Goal: Task Accomplishment & Management: Use online tool/utility

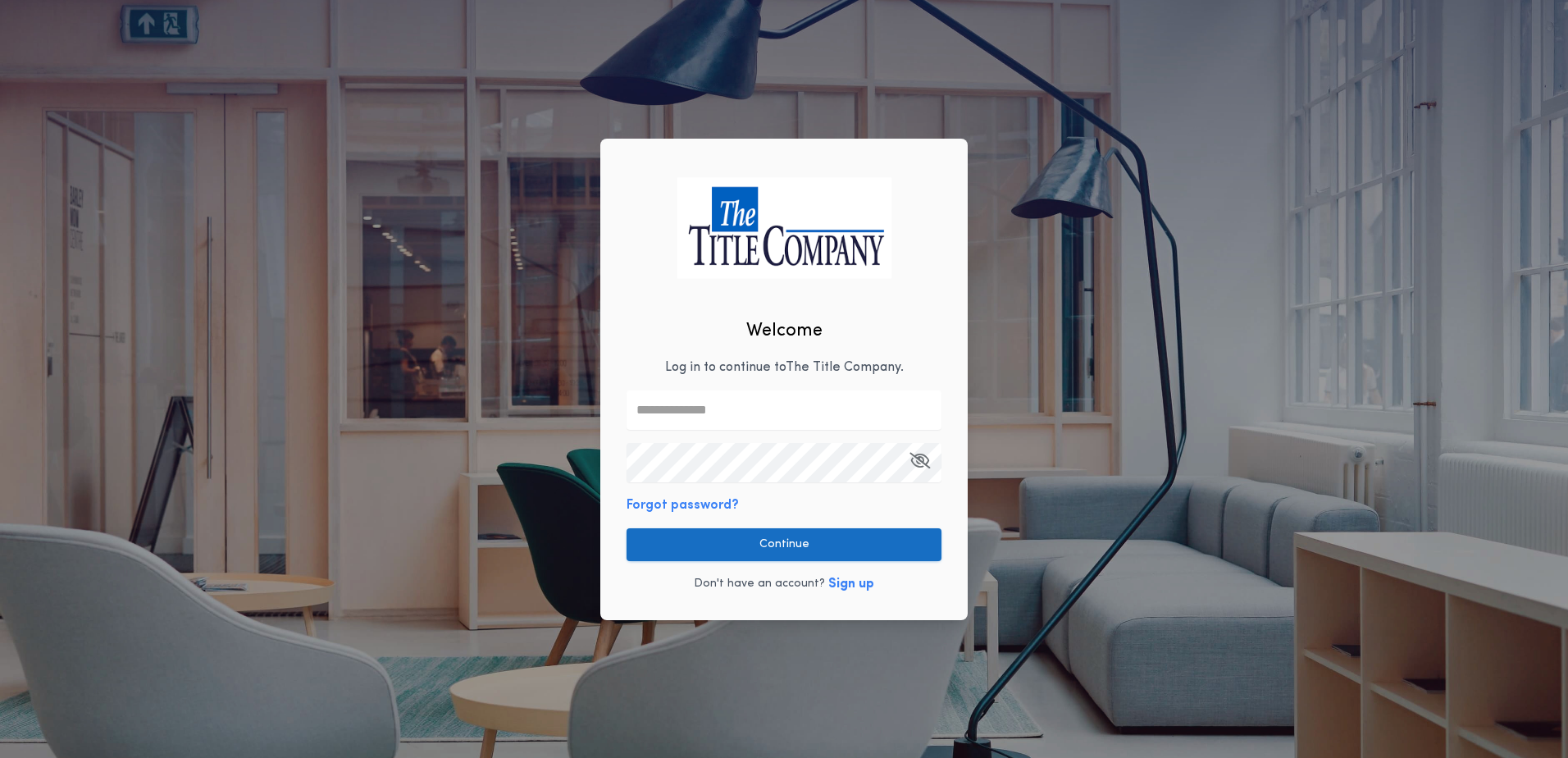
type input "**********"
click at [781, 551] on button "Continue" at bounding box center [784, 545] width 315 height 32
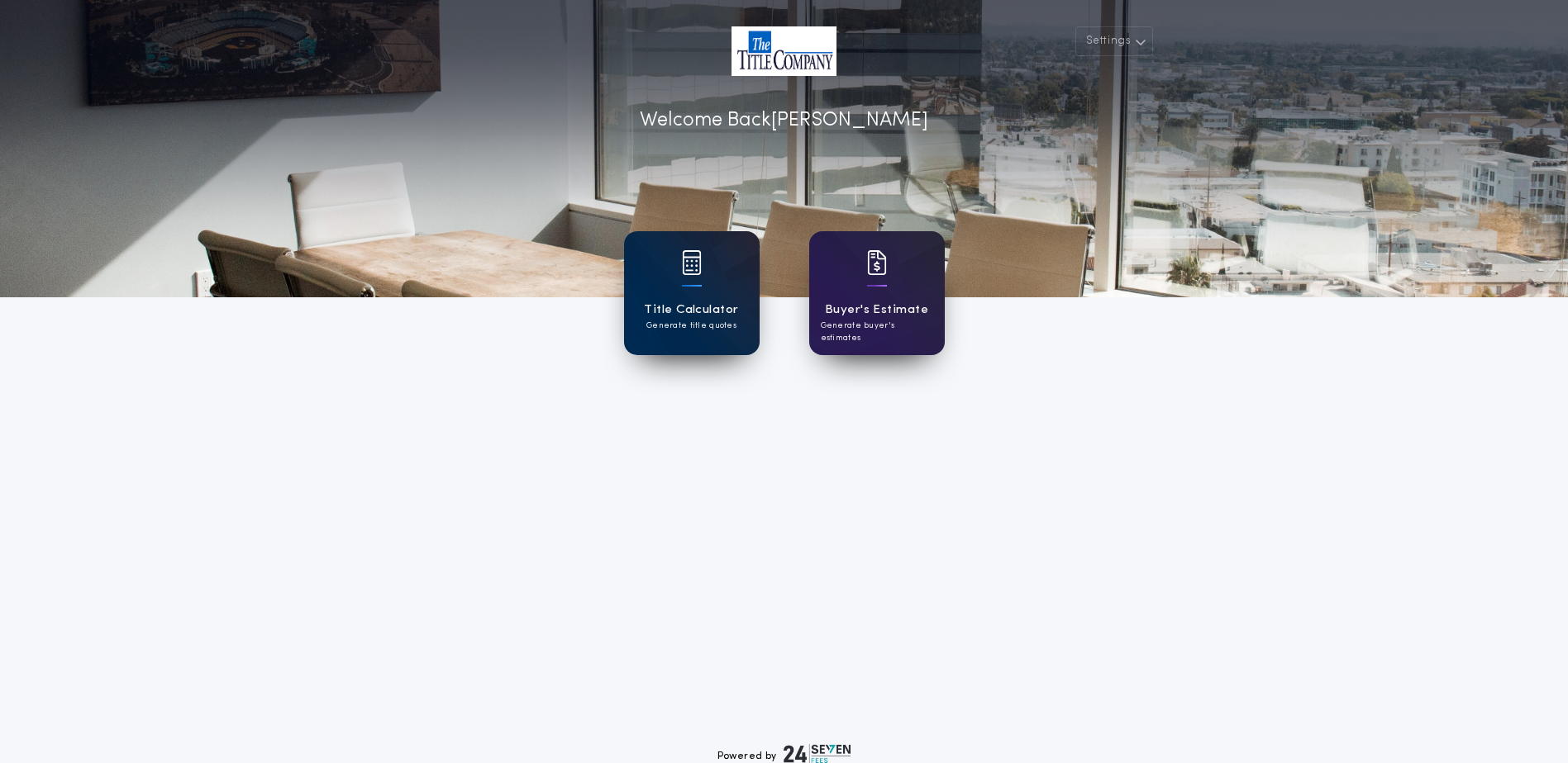
click at [680, 284] on div "Title Calculator Generate title quotes" at bounding box center [691, 293] width 135 height 124
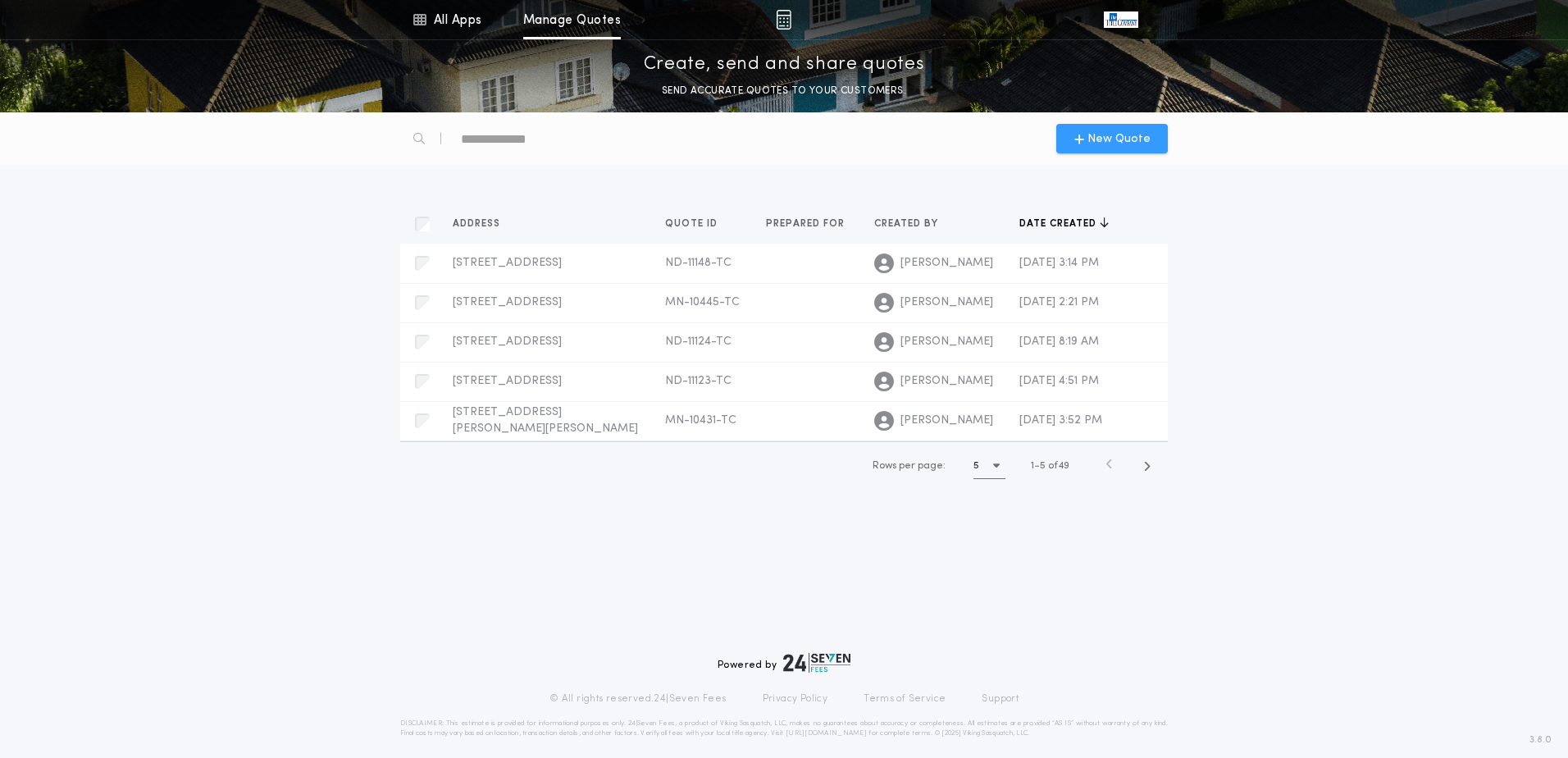
click at [1127, 128] on div "New Quote" at bounding box center [1112, 139] width 111 height 30
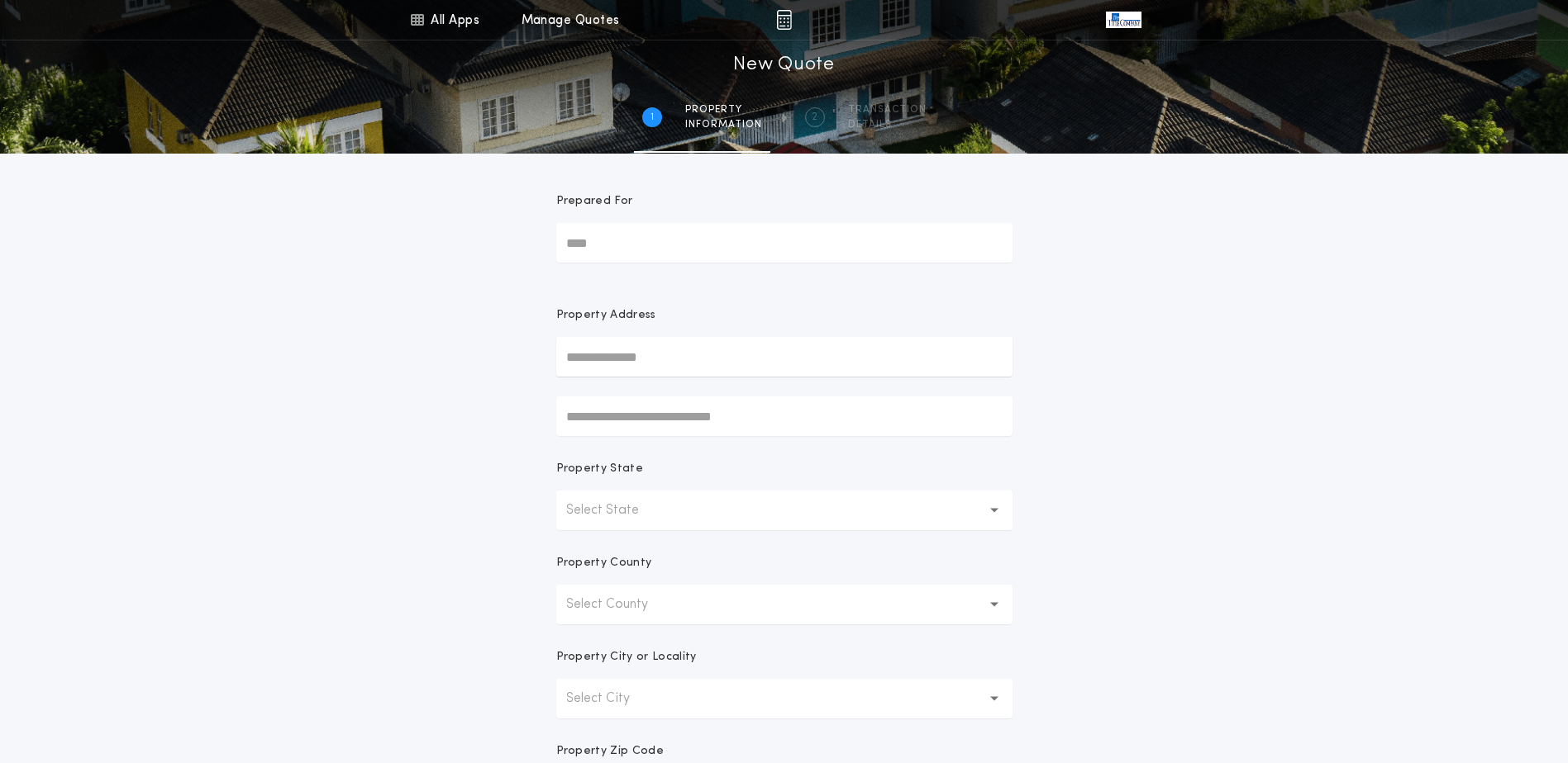
click at [607, 361] on input "text" at bounding box center [784, 357] width 456 height 39
type input "**********"
click at [610, 388] on button "[STREET_ADDRESS]" at bounding box center [784, 389] width 456 height 25
click at [1344, 484] on div "**********" at bounding box center [784, 473] width 1568 height 946
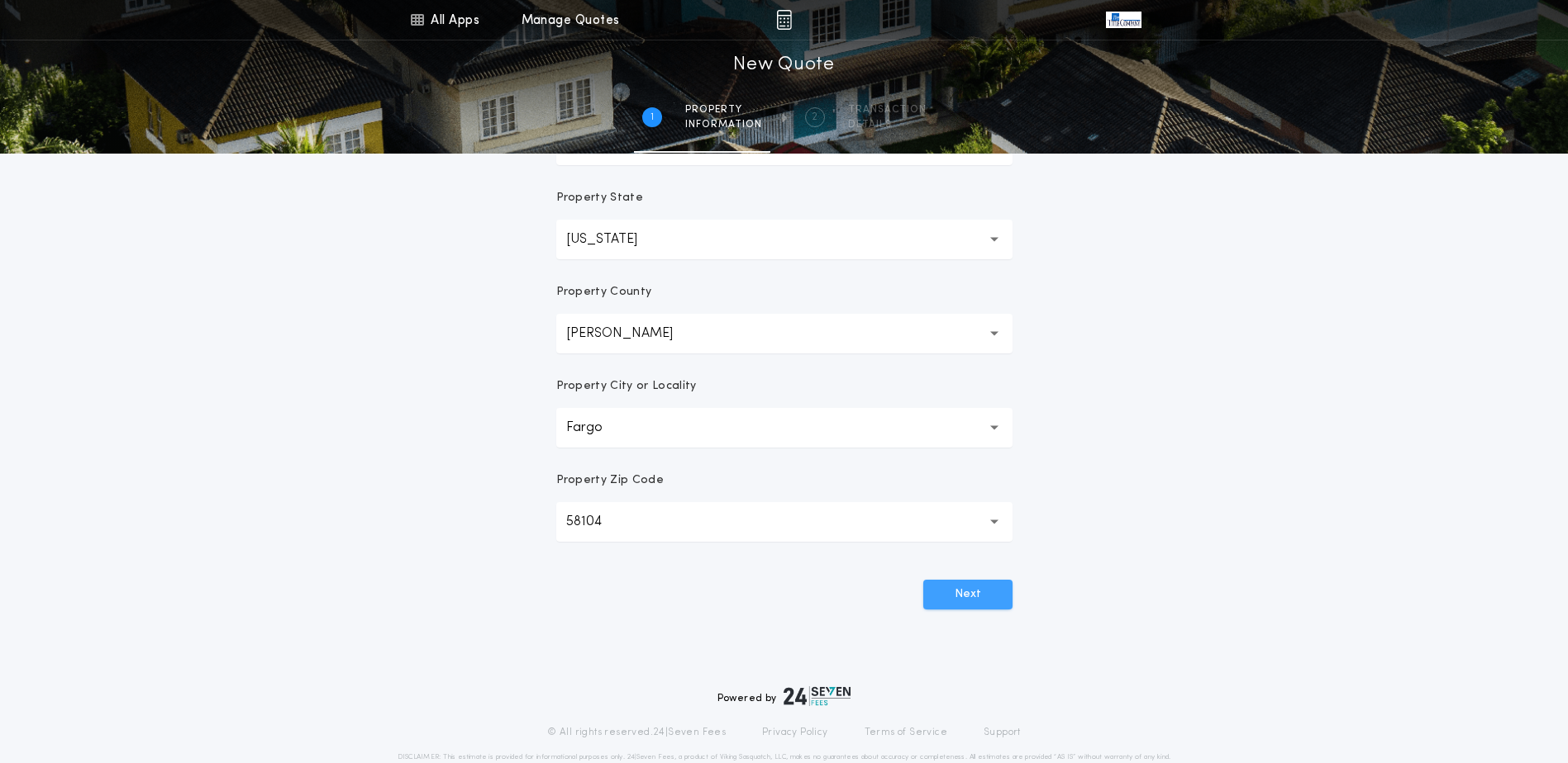
scroll to position [304, 0]
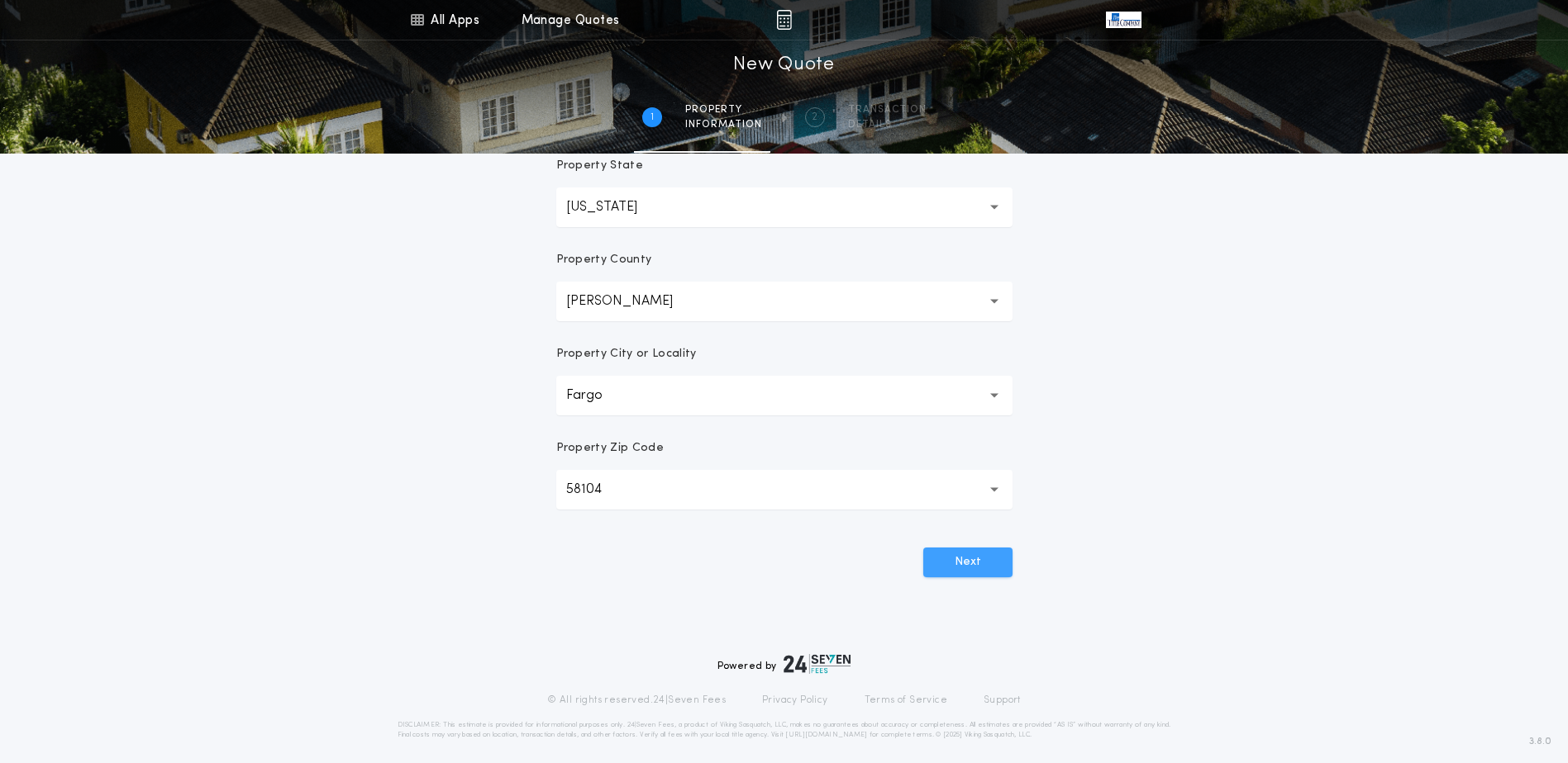
click at [966, 570] on button "Next" at bounding box center [968, 563] width 90 height 30
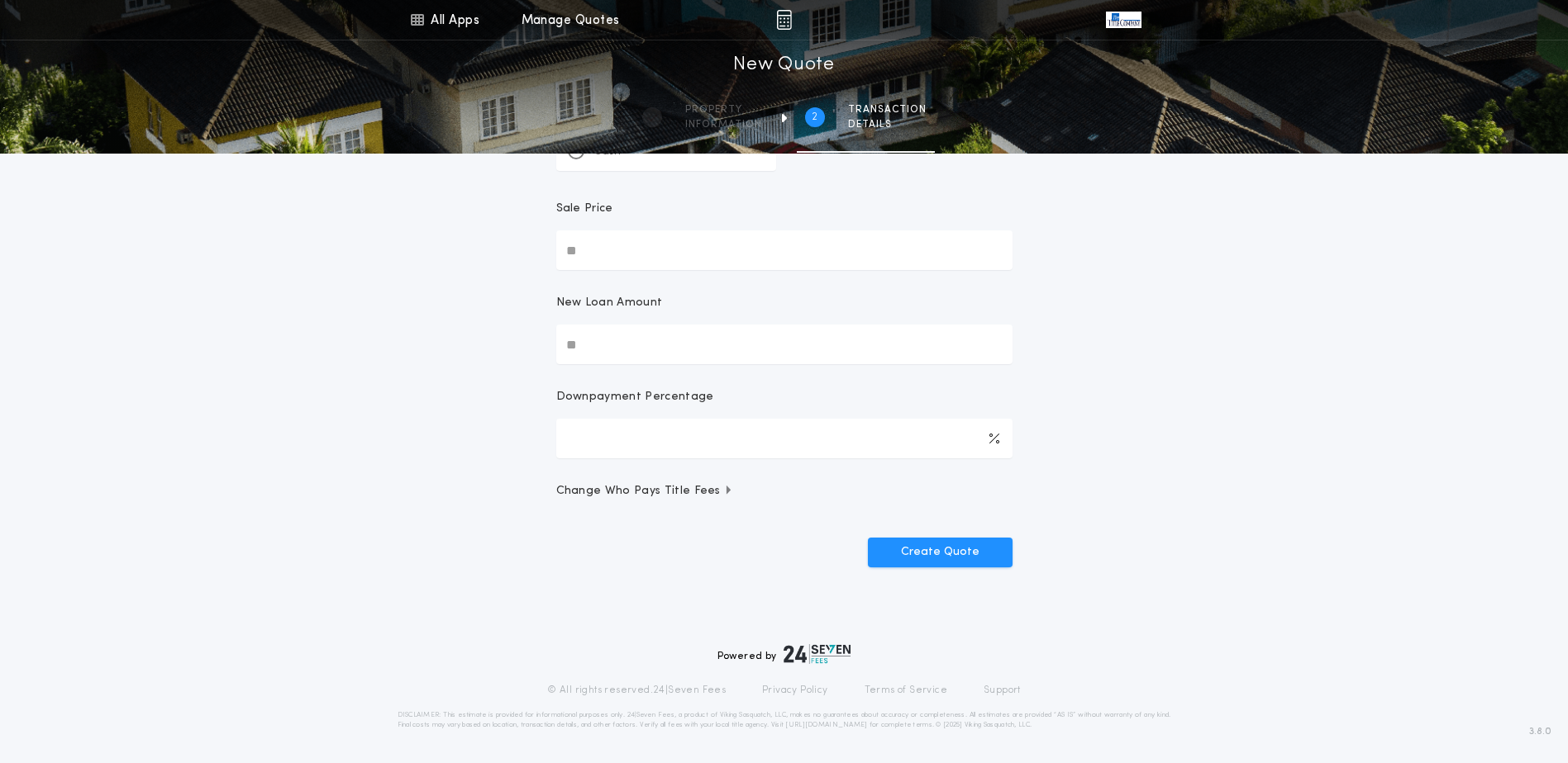
scroll to position [0, 0]
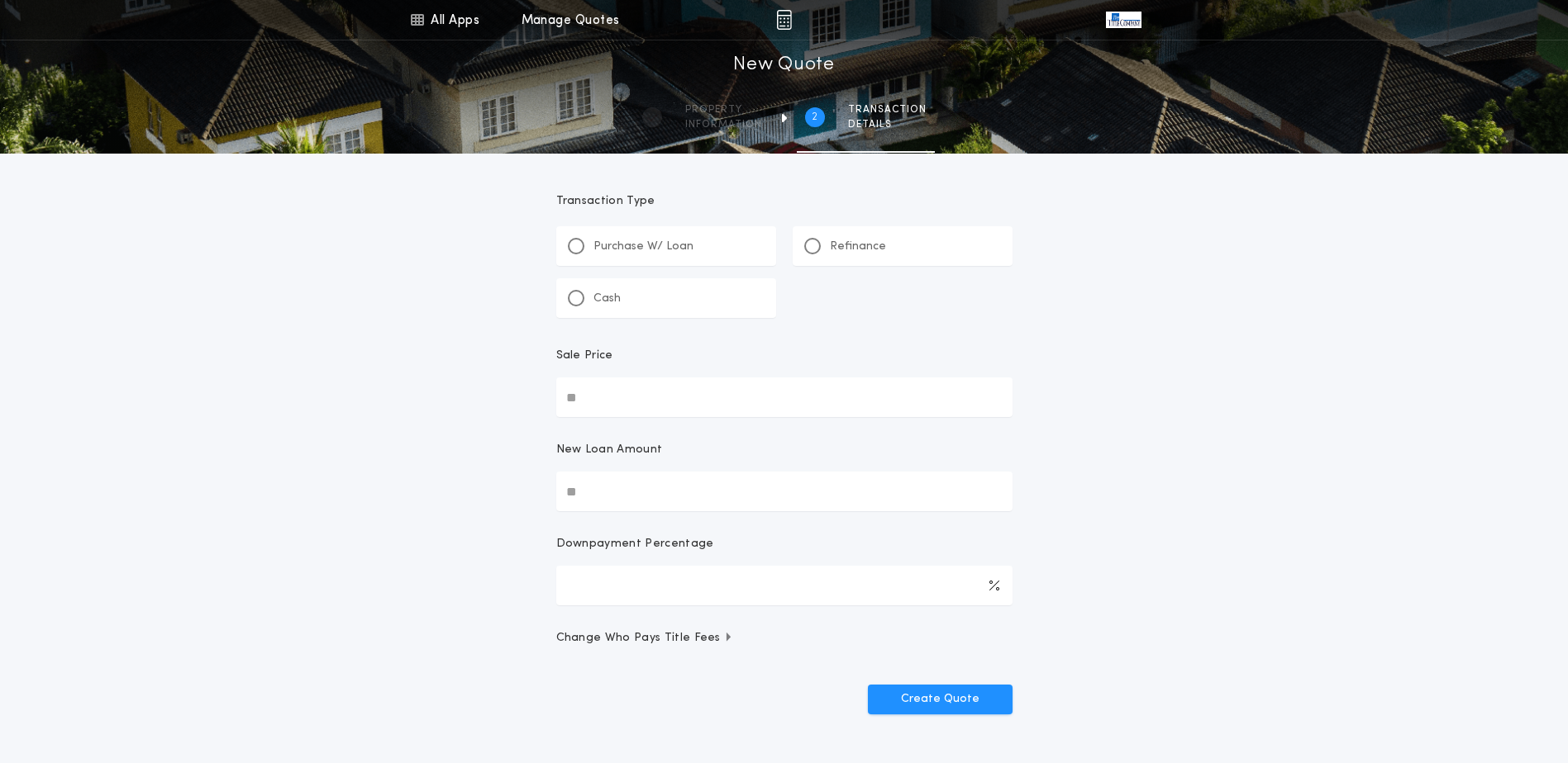
click at [820, 247] on div "Refinance" at bounding box center [846, 247] width 82 height 18
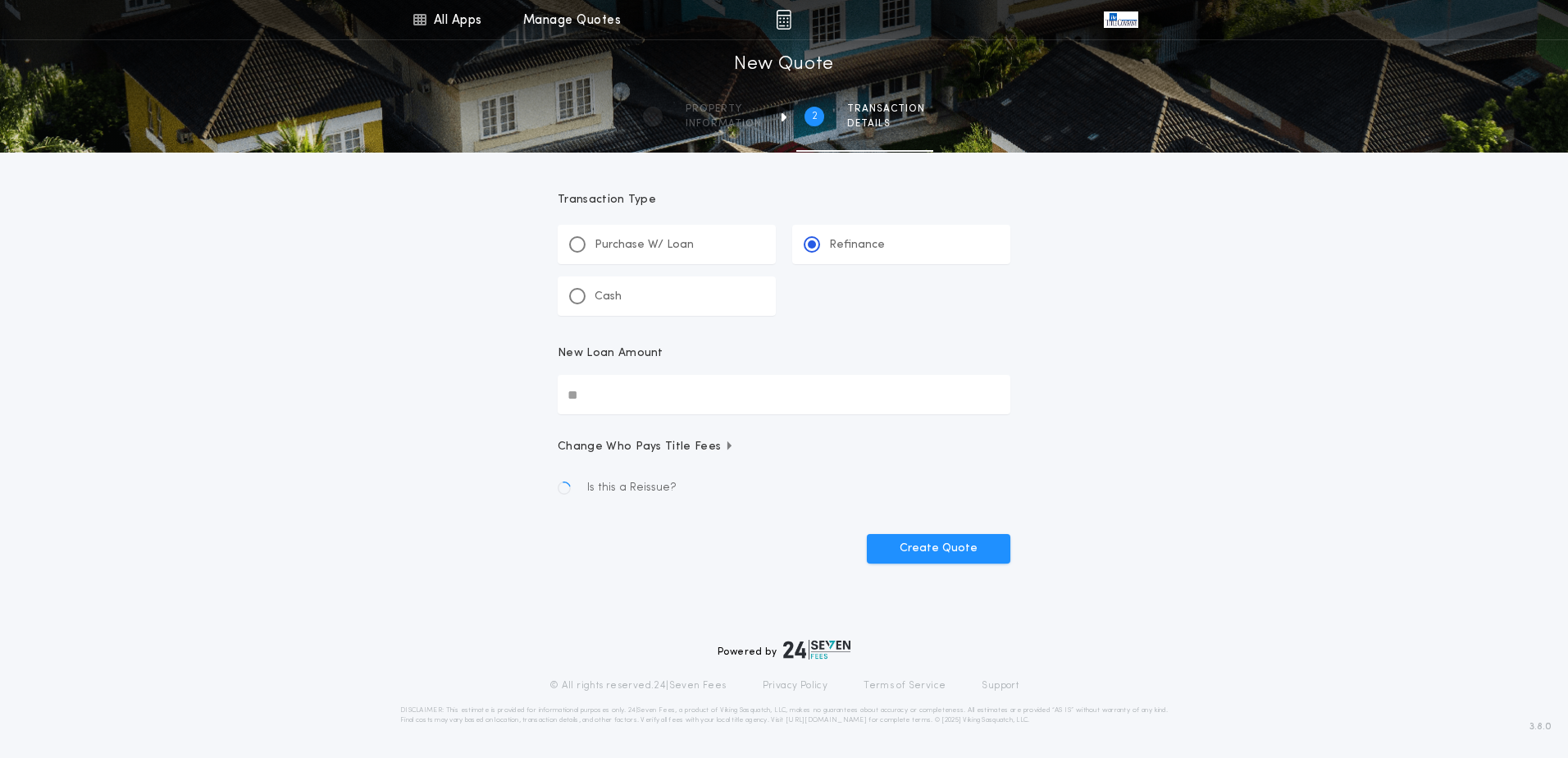
click at [595, 395] on input "New Loan Amount" at bounding box center [784, 394] width 453 height 39
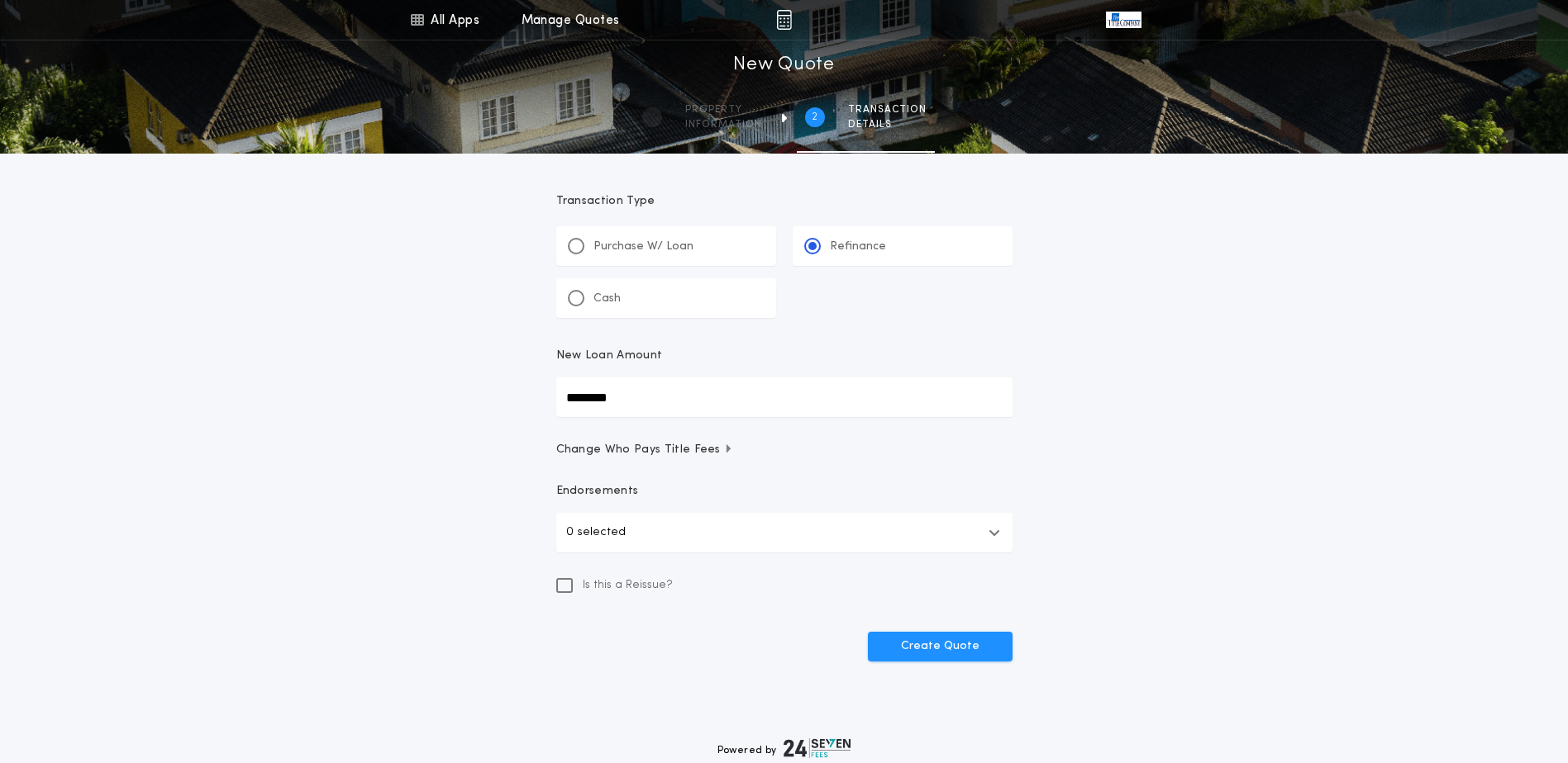
type input "********"
click at [665, 541] on button "0 selected" at bounding box center [784, 532] width 456 height 39
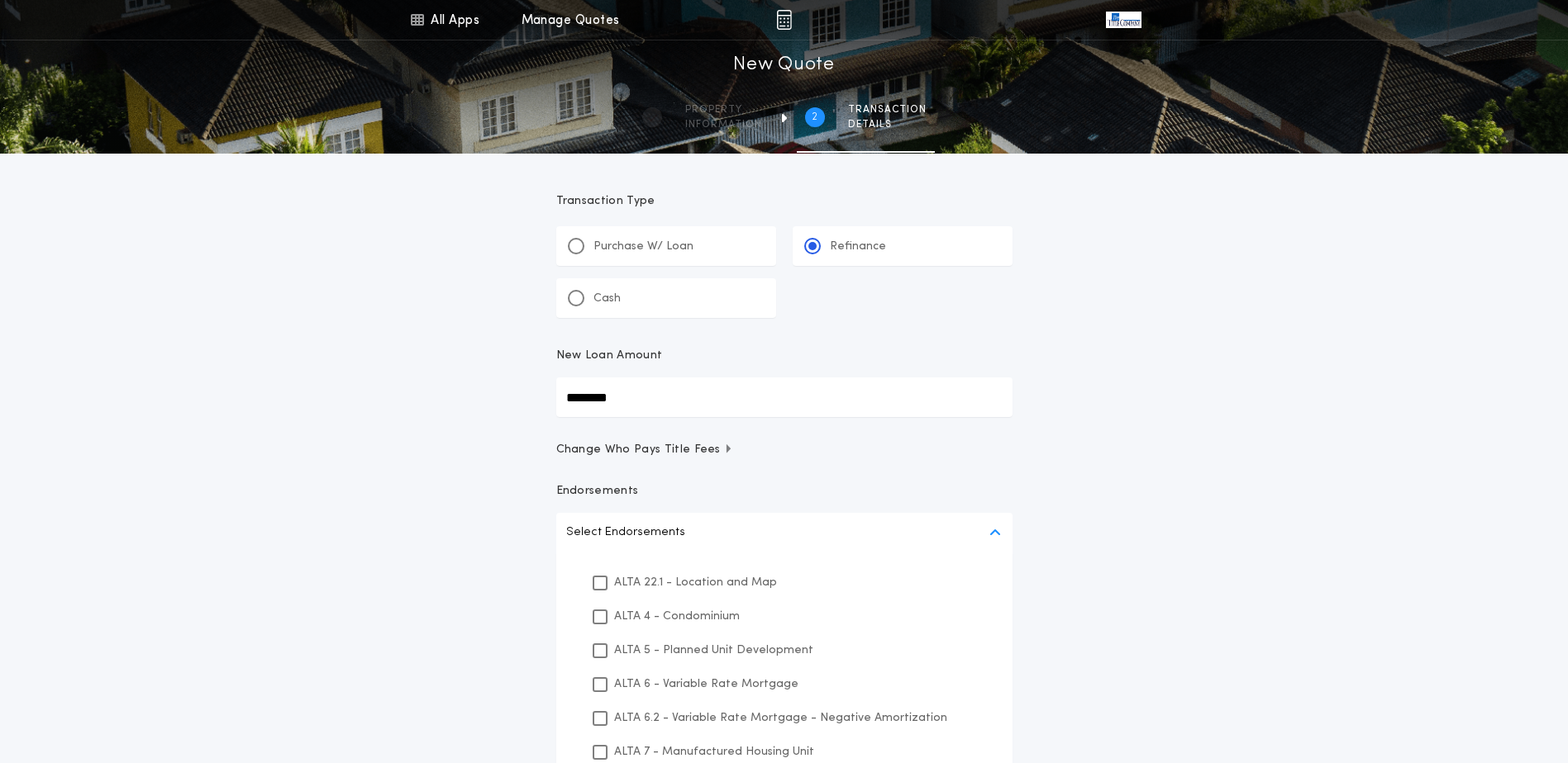
click at [662, 583] on p "ALTA 22.1 - Location and Map" at bounding box center [695, 583] width 163 height 18
click at [673, 685] on p "ALTA 6 - Variable Rate Mortgage" at bounding box center [706, 685] width 184 height 18
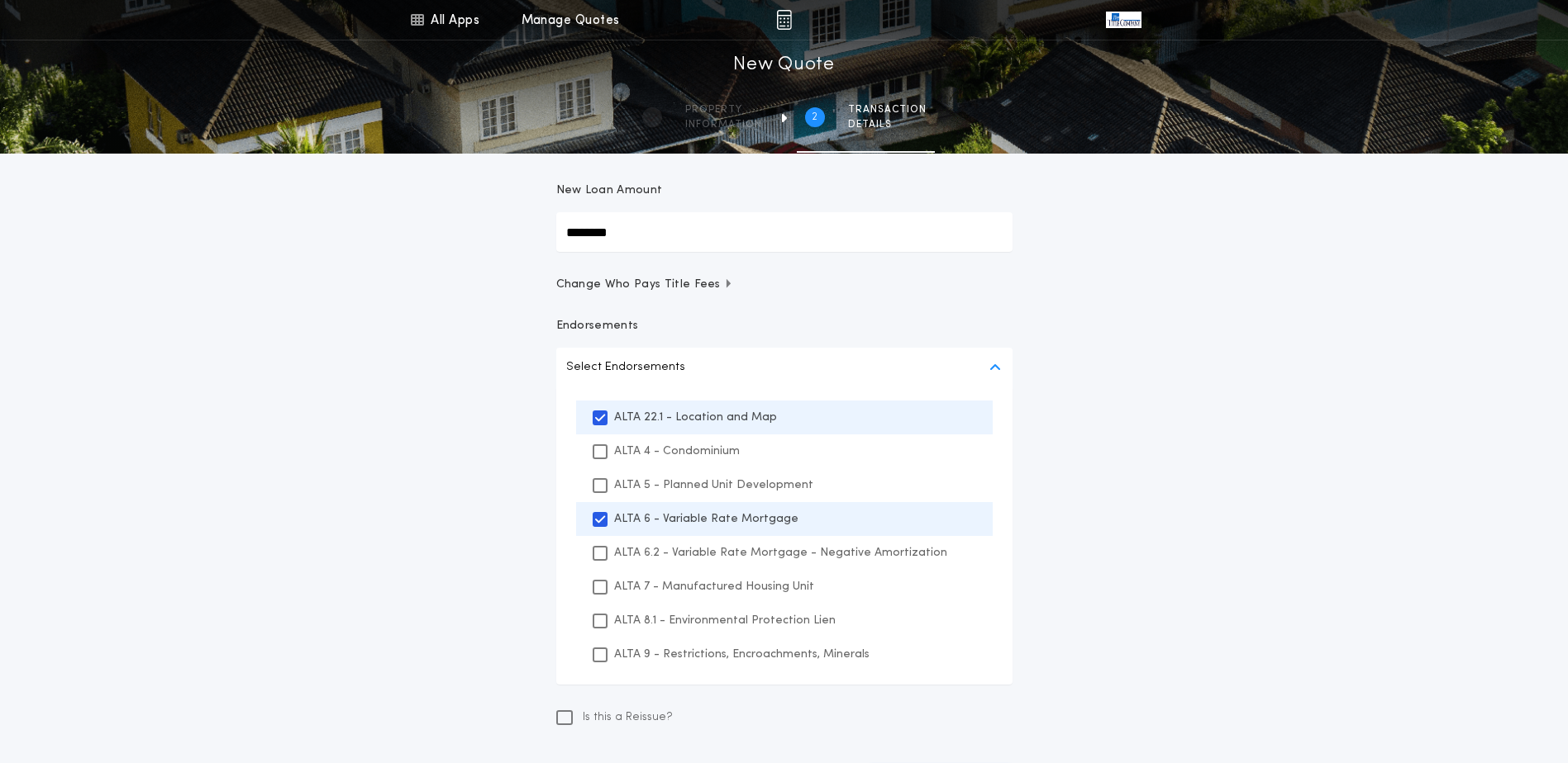
scroll to position [220, 0]
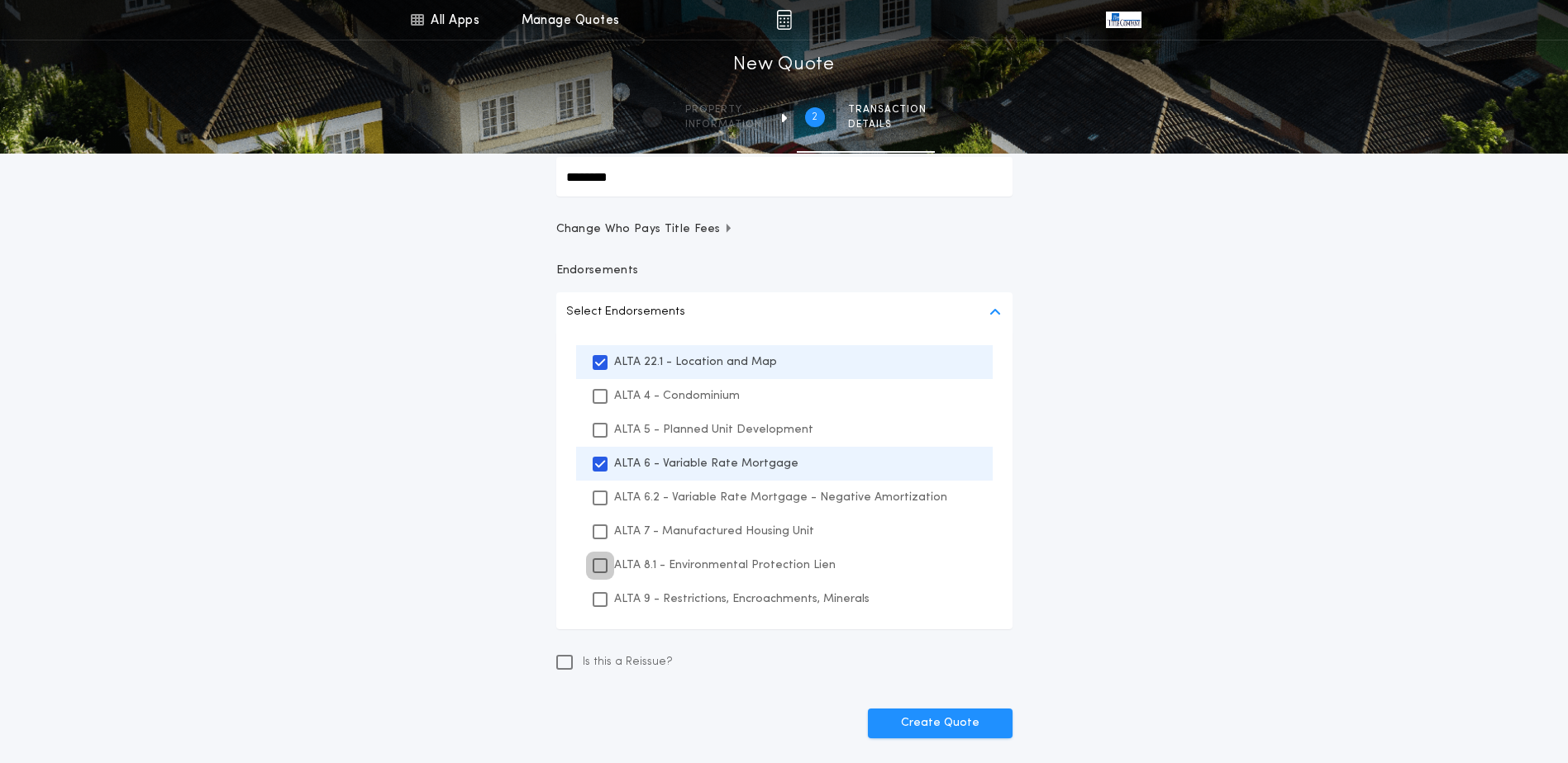
click at [605, 566] on icon at bounding box center [600, 566] width 10 height 11
click at [600, 601] on icon at bounding box center [600, 600] width 10 height 11
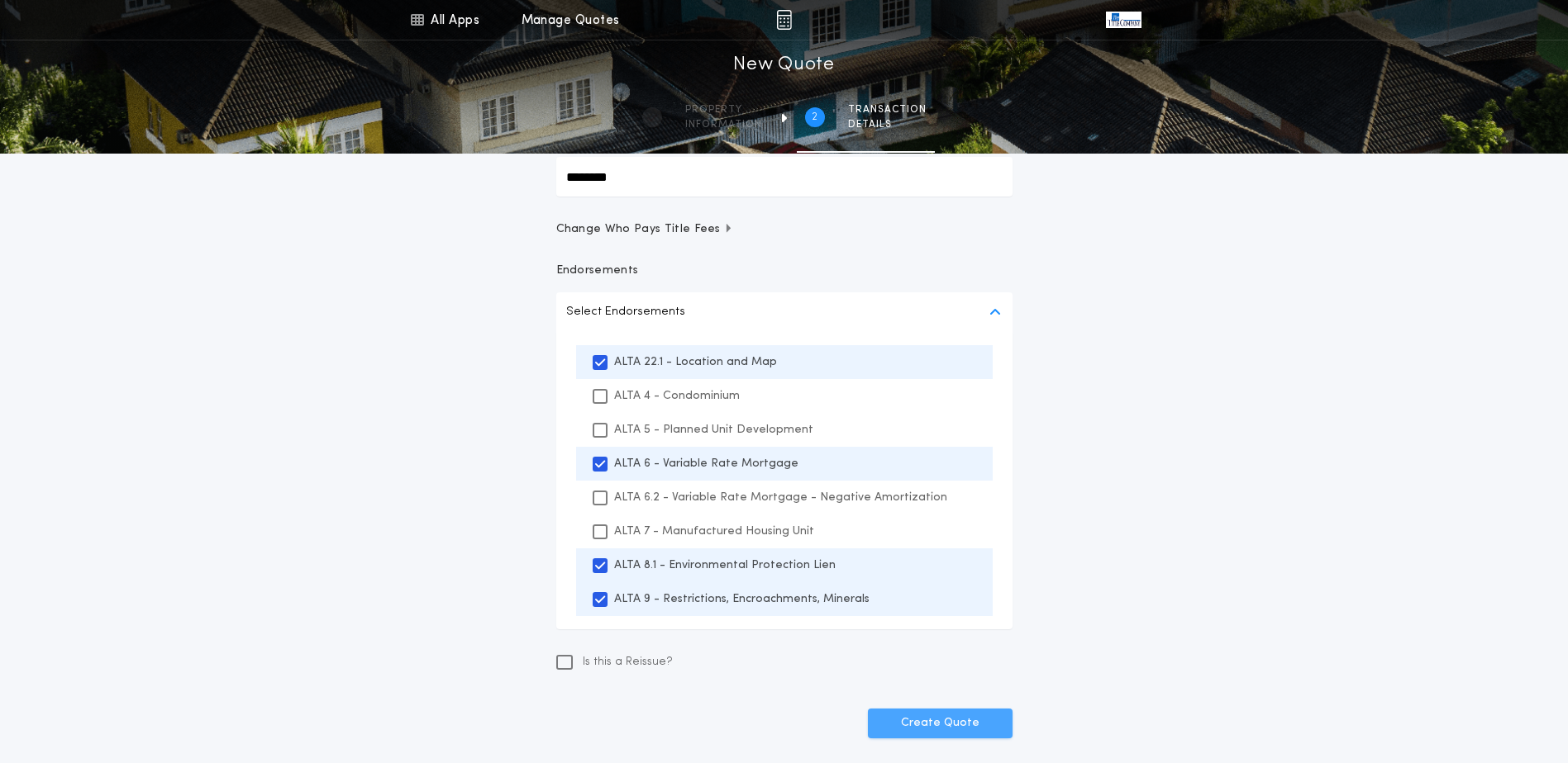
click at [955, 722] on button "Create Quote" at bounding box center [940, 724] width 145 height 30
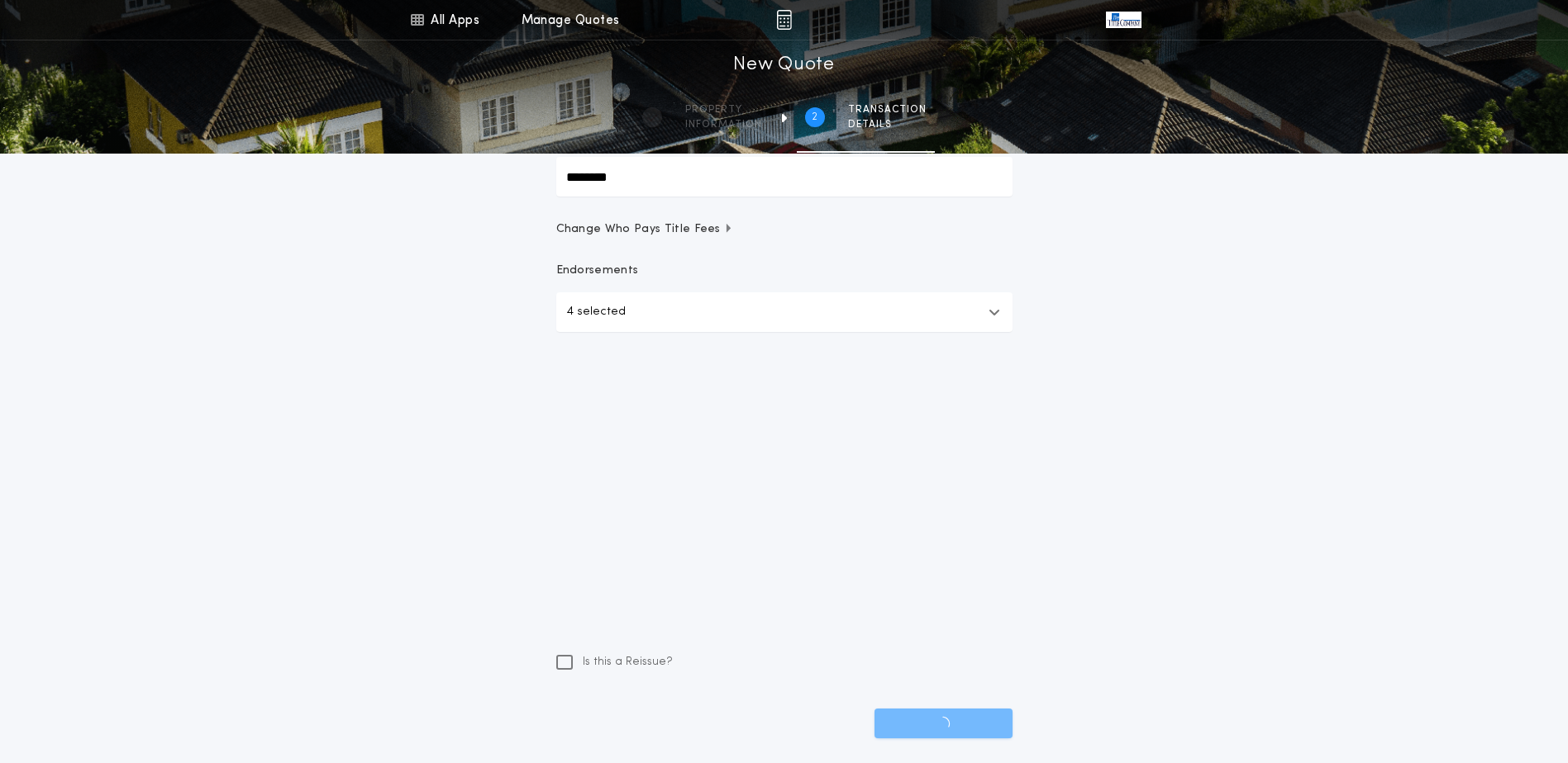
scroll to position [94, 0]
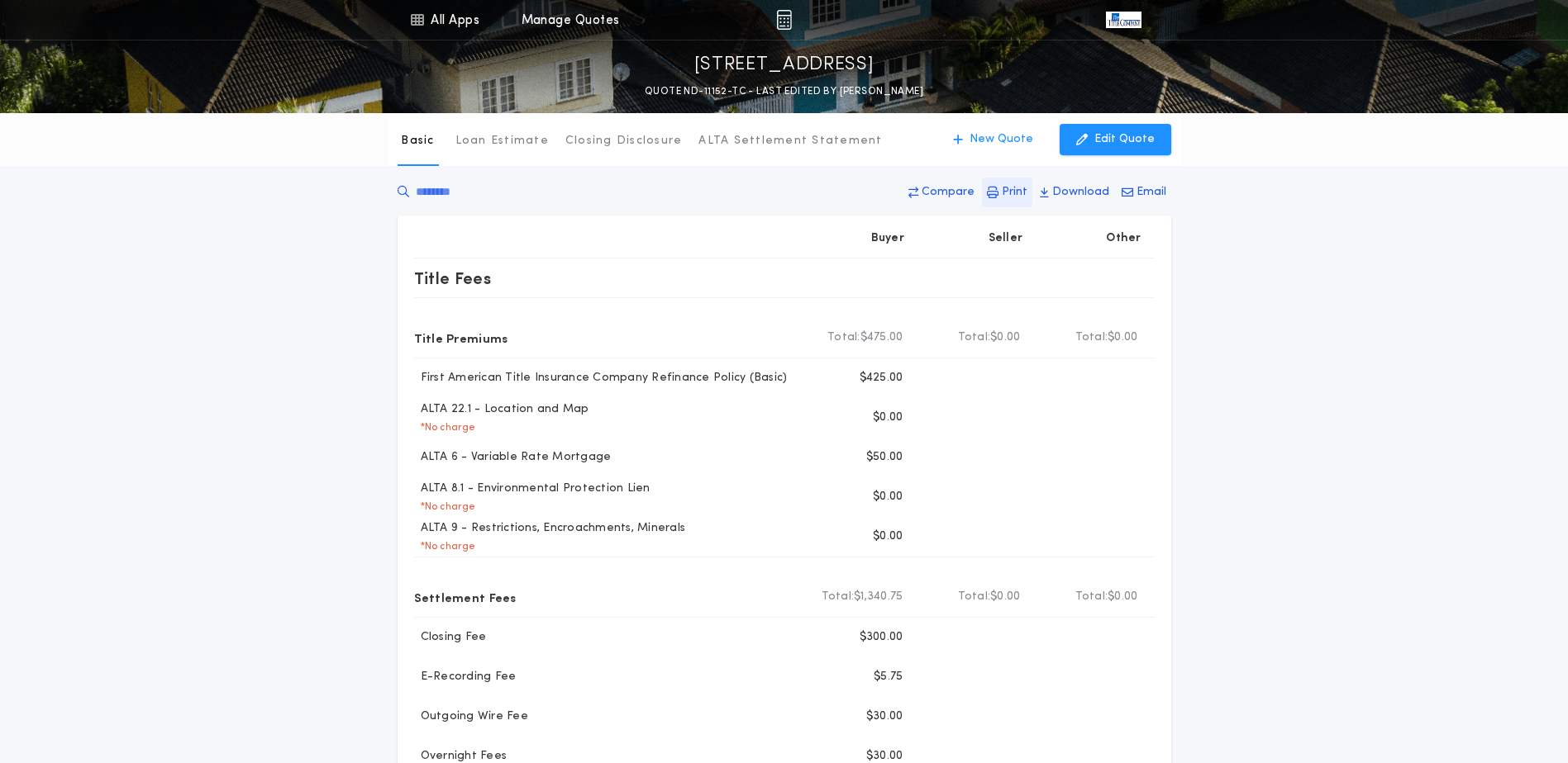
click at [1014, 196] on p "Print" at bounding box center [1014, 192] width 25 height 17
